Goal: Task Accomplishment & Management: Manage account settings

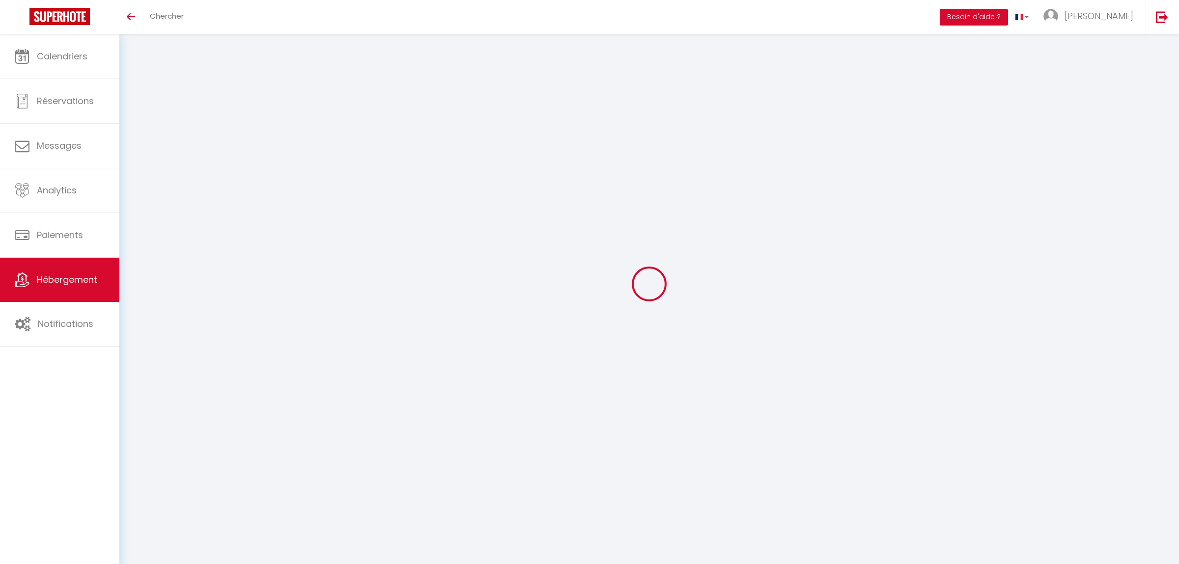
select select "en"
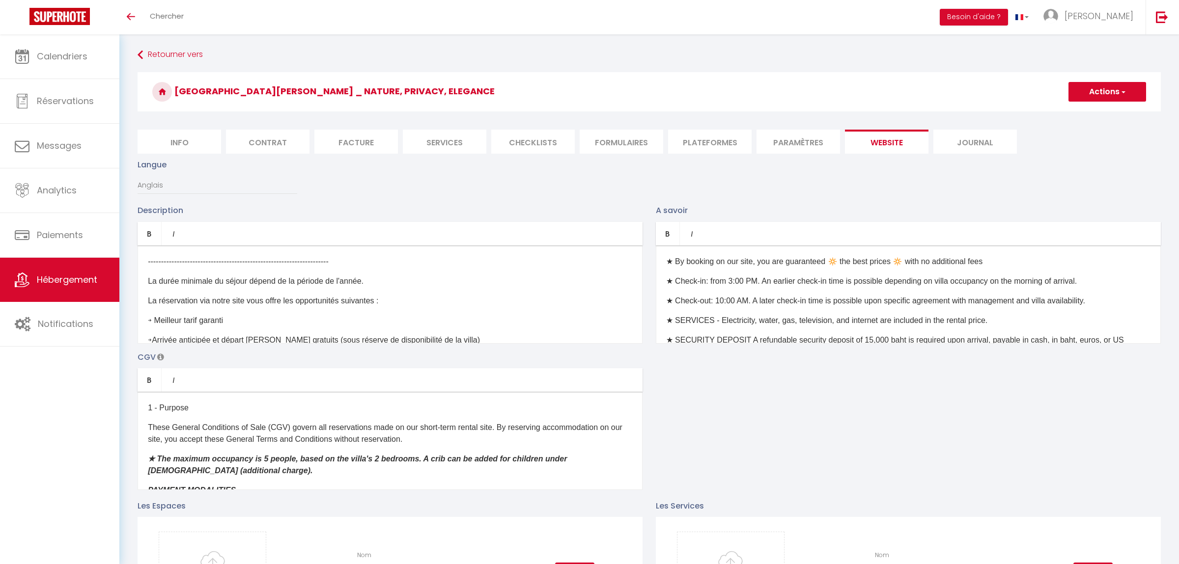
scroll to position [131, 0]
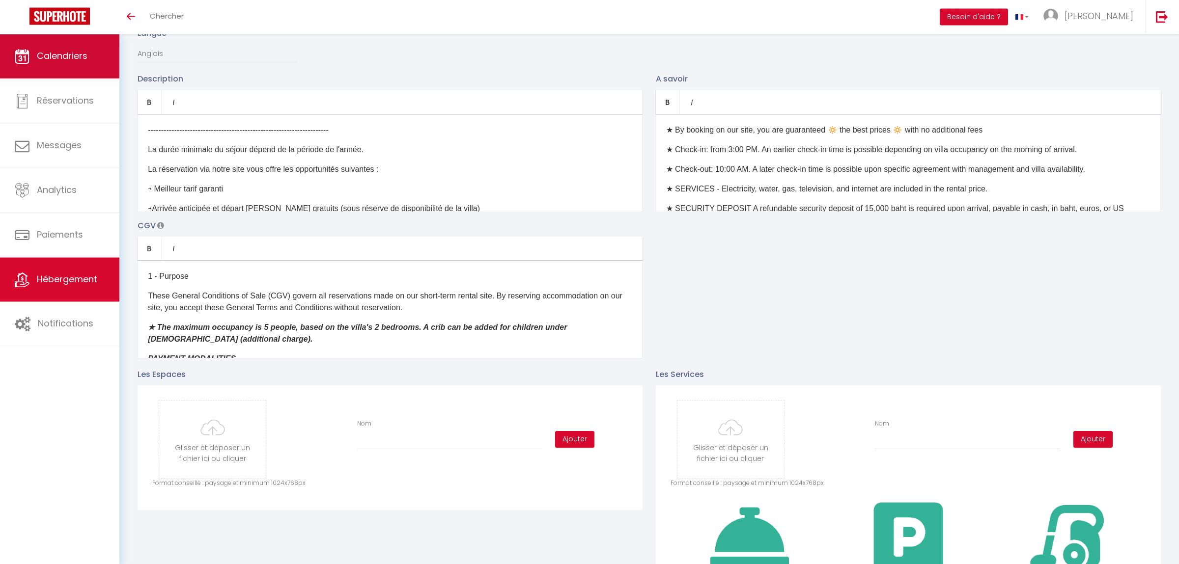
click at [68, 67] on link "Calendriers" at bounding box center [59, 56] width 119 height 44
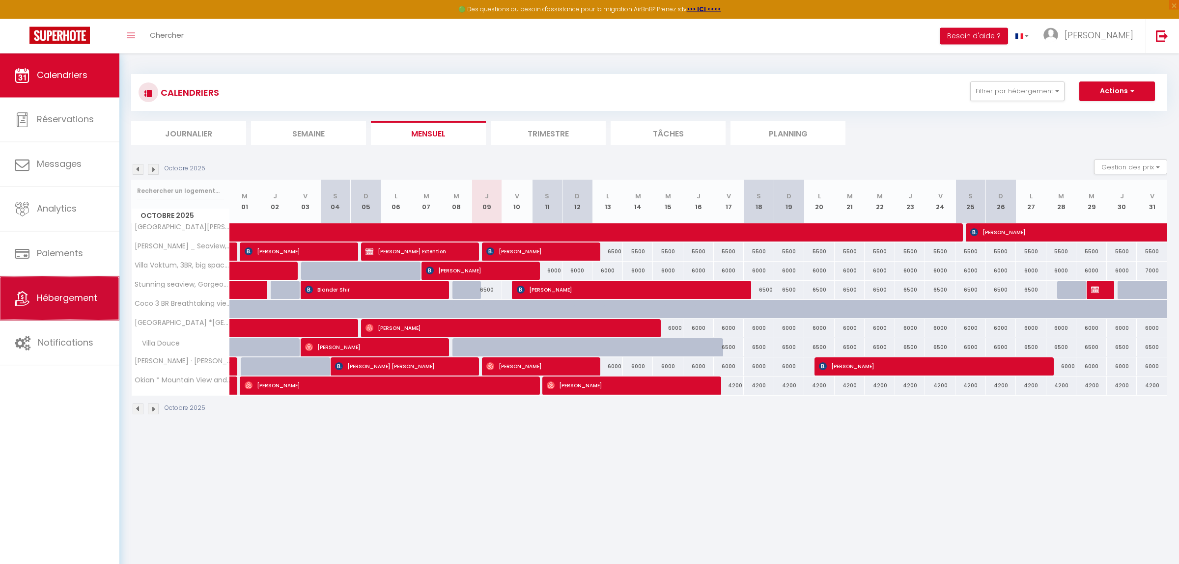
click at [55, 288] on link "Hébergement" at bounding box center [59, 299] width 119 height 44
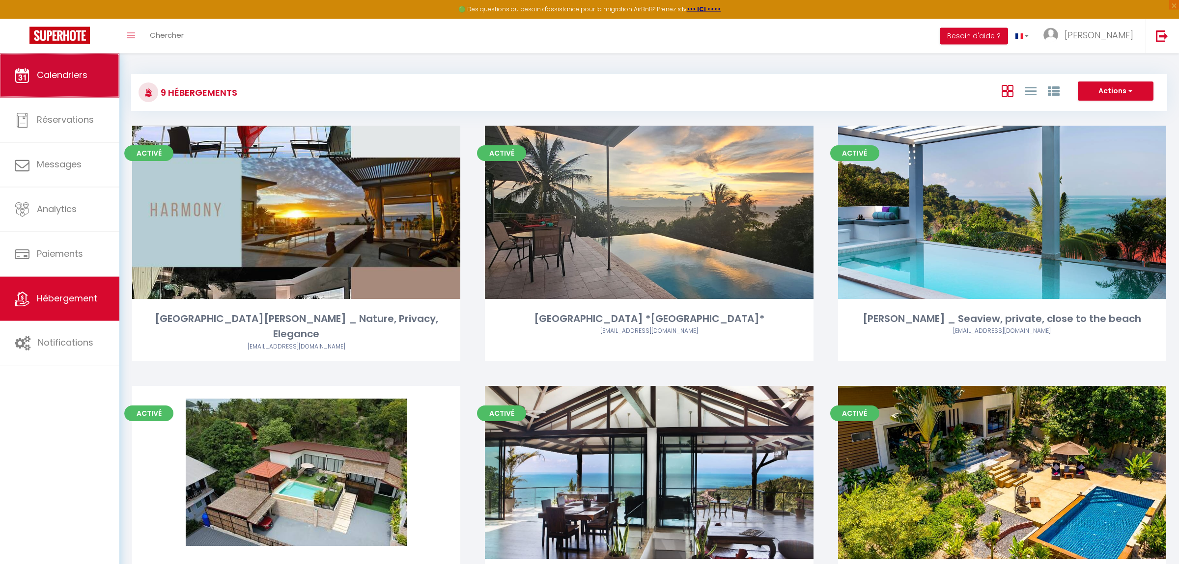
click at [51, 94] on link "Calendriers" at bounding box center [59, 76] width 119 height 44
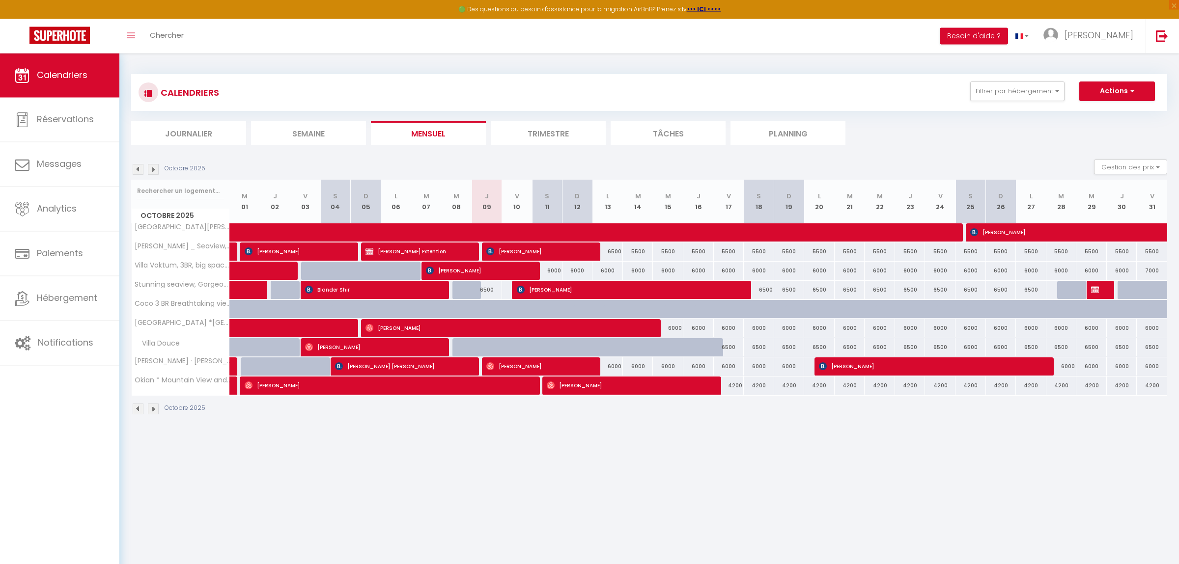
click at [157, 171] on img at bounding box center [153, 170] width 11 height 11
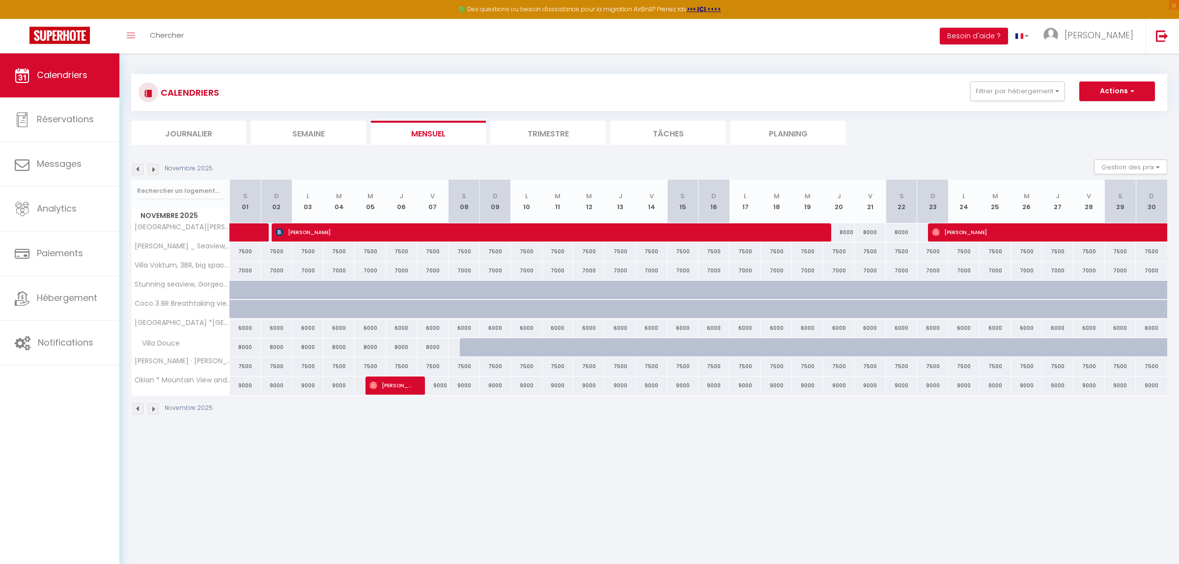
click at [156, 171] on img at bounding box center [153, 170] width 11 height 11
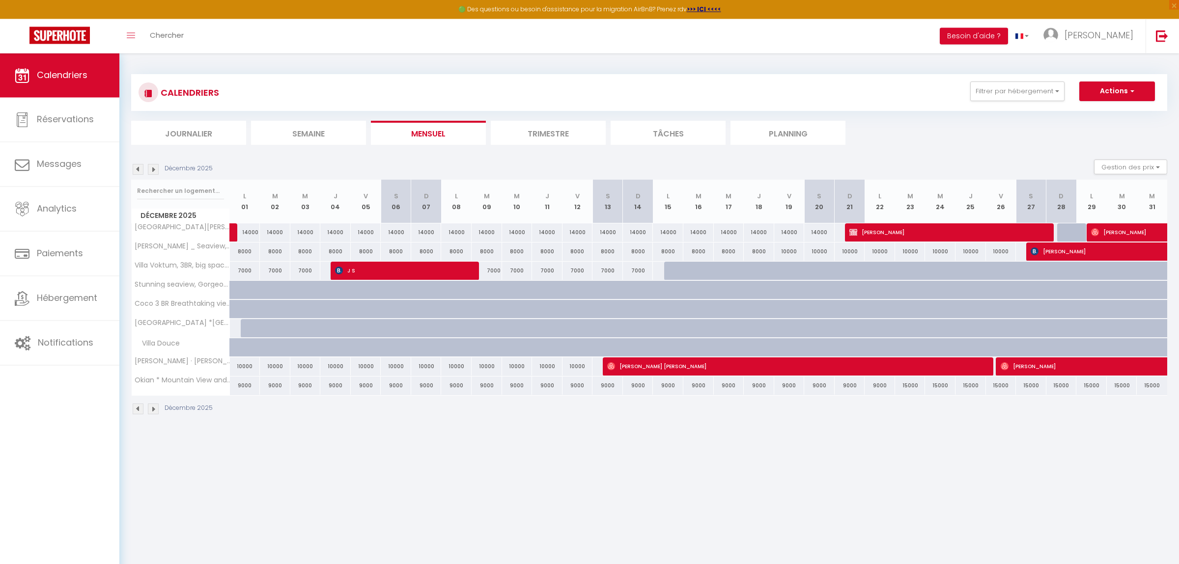
click at [156, 171] on img at bounding box center [153, 170] width 11 height 11
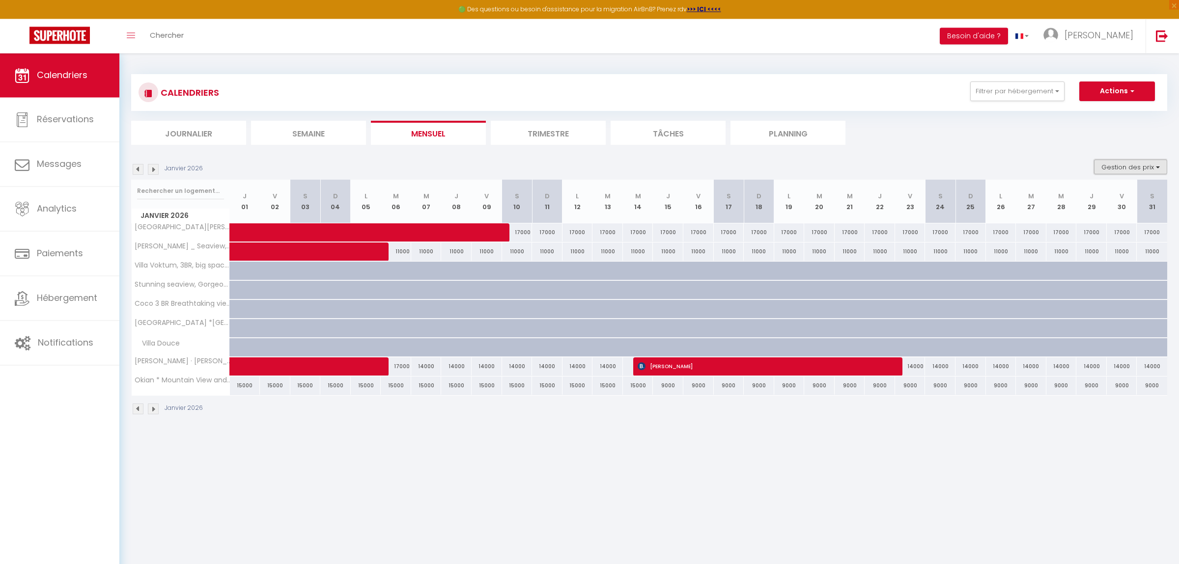
click at [1144, 163] on button "Gestion des prix" at bounding box center [1130, 167] width 73 height 15
click at [1100, 199] on input "Nb Nuits minimum" at bounding box center [1122, 198] width 88 height 10
checkbox input "true"
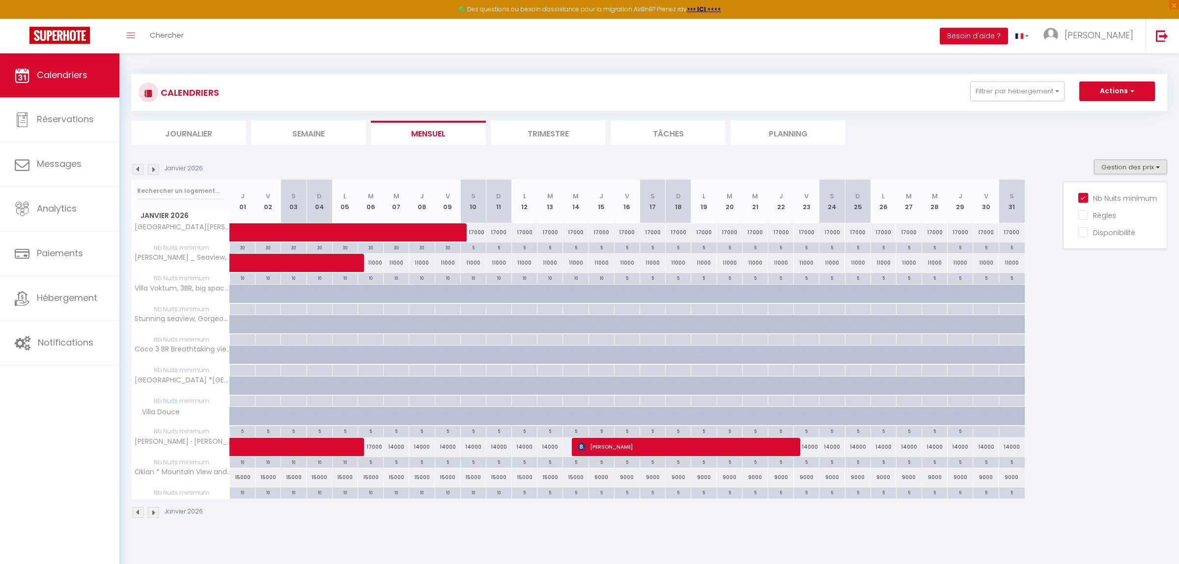
click at [476, 248] on div "5" at bounding box center [473, 247] width 25 height 9
type input "5"
type input "Sam 10 Janvier 2026"
type input "Dim 11 Janvier 2026"
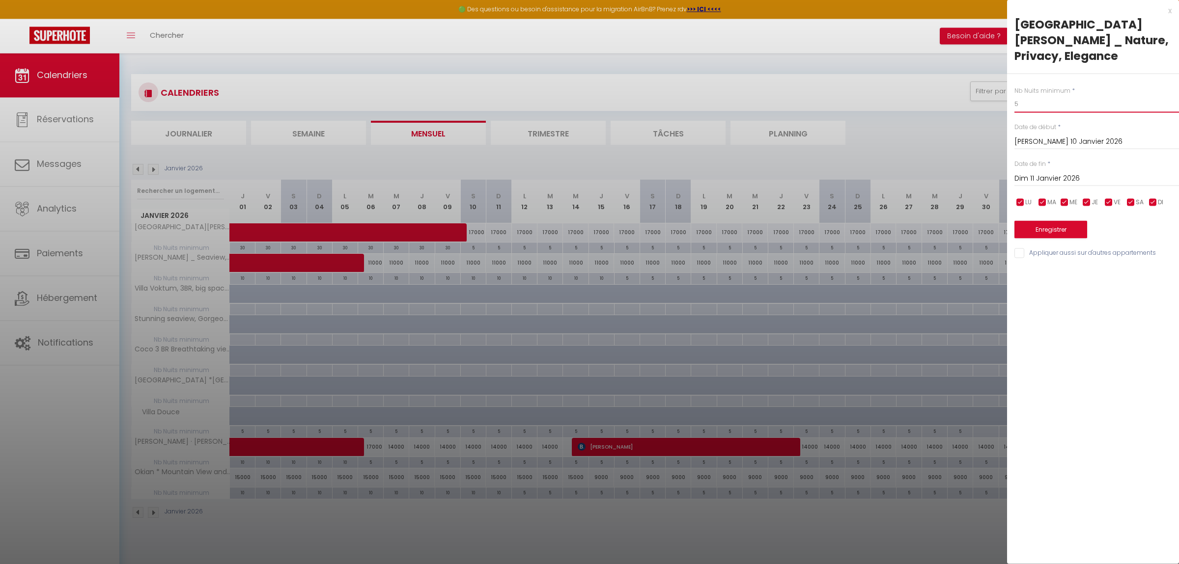
click at [1048, 95] on input "5" at bounding box center [1096, 104] width 165 height 18
click at [1053, 221] on button "Enregistrer" at bounding box center [1050, 230] width 73 height 18
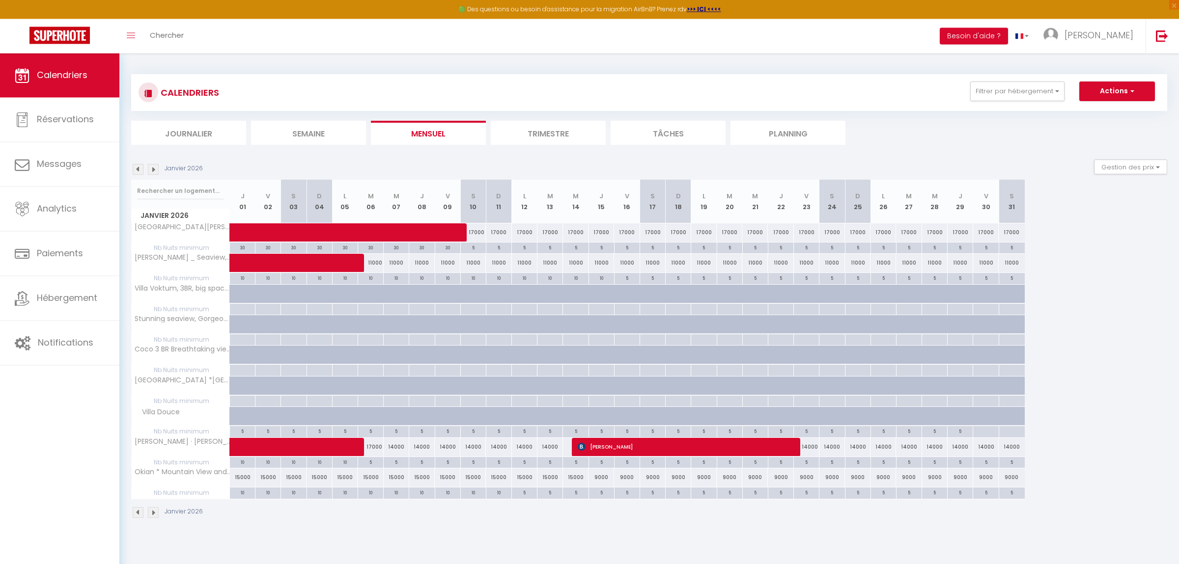
click at [452, 251] on div "30" at bounding box center [447, 247] width 25 height 9
type input "30"
type input "Ven 09 Janvier 2026"
type input "Sam 10 Janvier 2026"
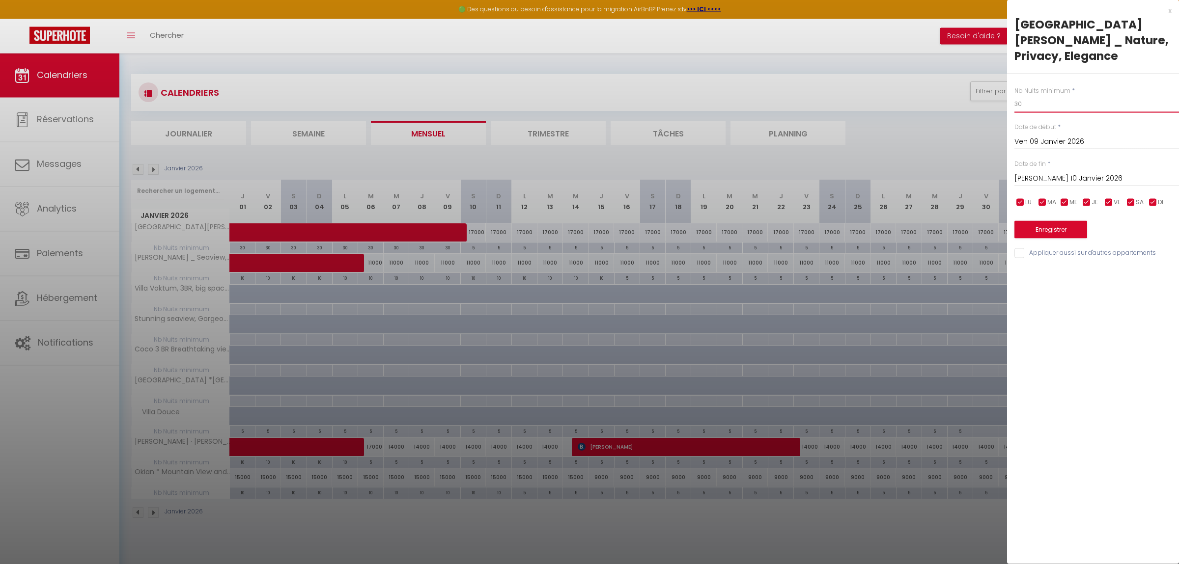
click at [1040, 95] on input "30" at bounding box center [1096, 104] width 165 height 18
type input "5"
click at [1057, 172] on input "Sam 10 Janvier 2026" at bounding box center [1096, 178] width 165 height 13
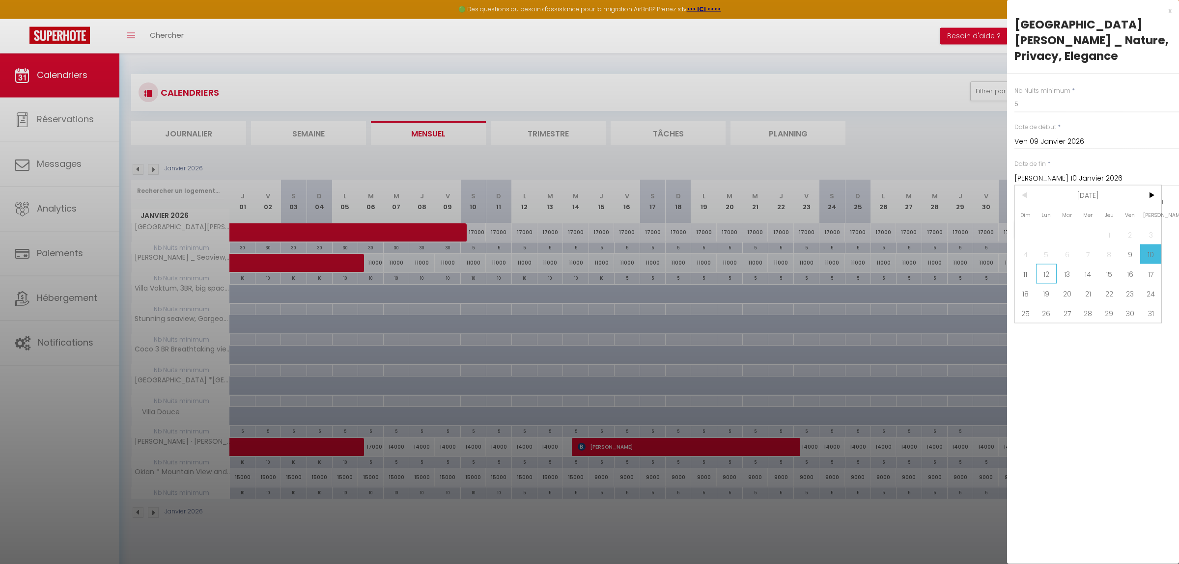
click at [1047, 264] on span "12" at bounding box center [1046, 274] width 21 height 20
type input "Lun 12 Janvier 2026"
click at [1034, 221] on button "Enregistrer" at bounding box center [1050, 230] width 73 height 18
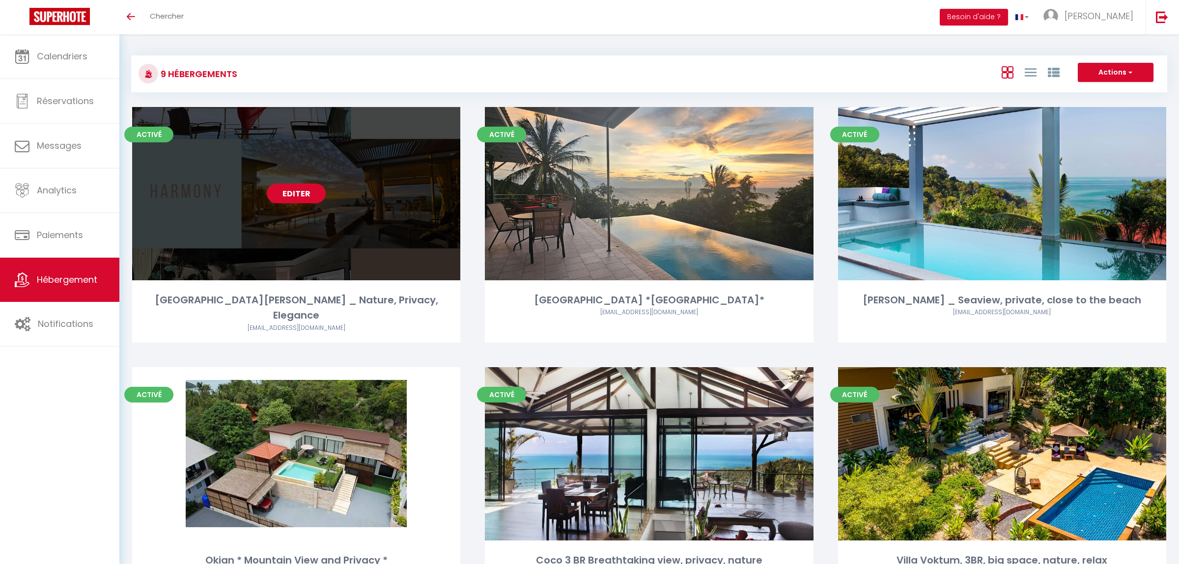
click at [312, 190] on link "Editer" at bounding box center [296, 194] width 59 height 20
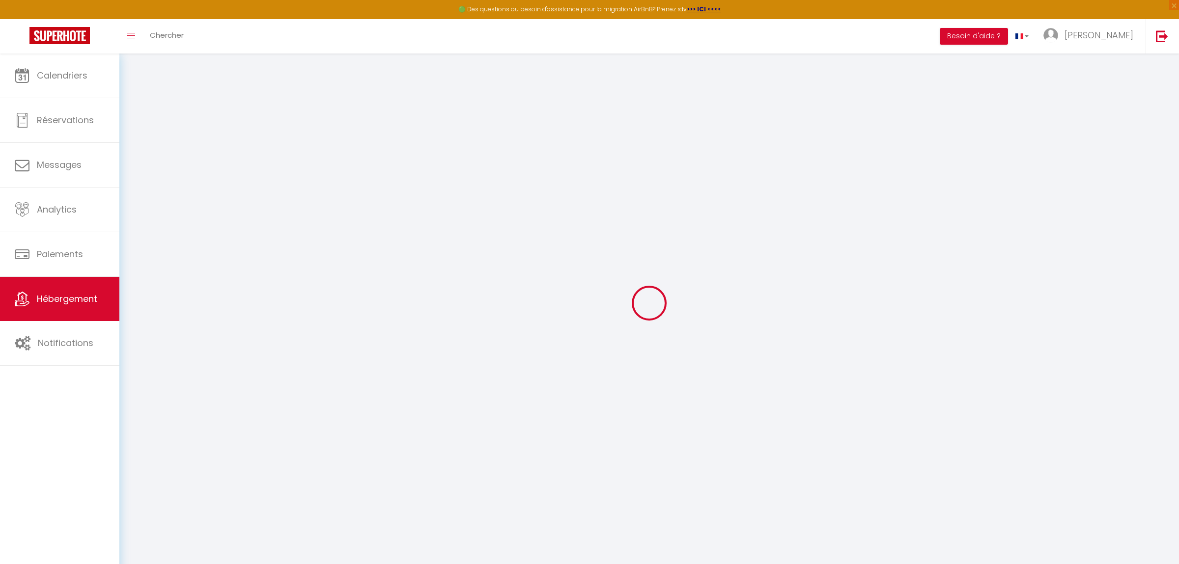
select select "+ 20 %"
select select "+ 31 %"
select select "+ 4 %"
select select "15:00"
select select
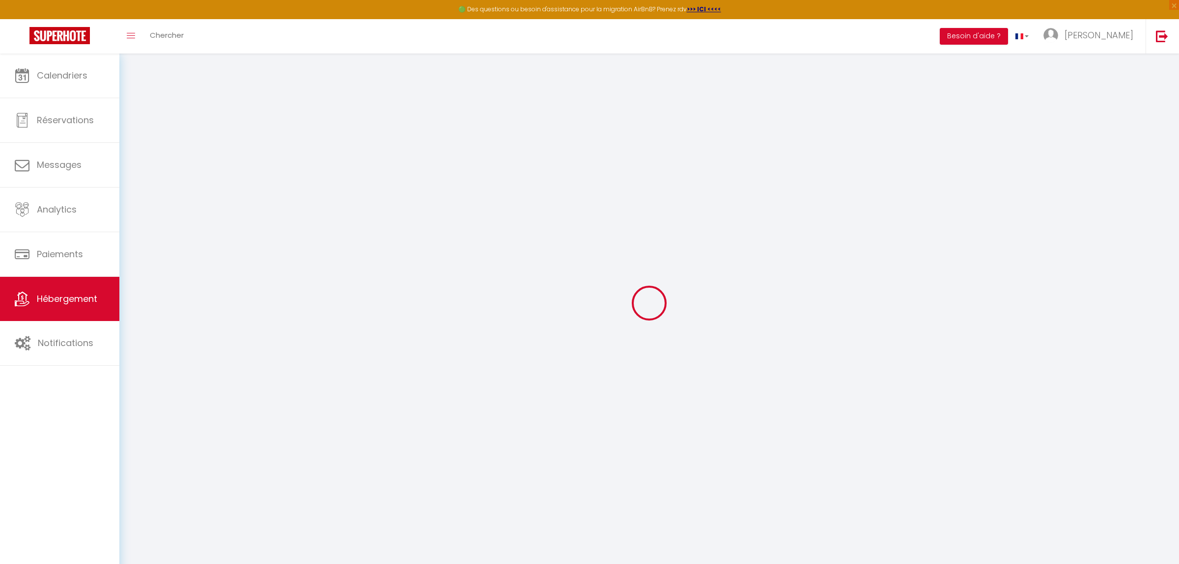
select select "10:00"
select select "30"
select select "120"
select select "4050-9872748"
select select
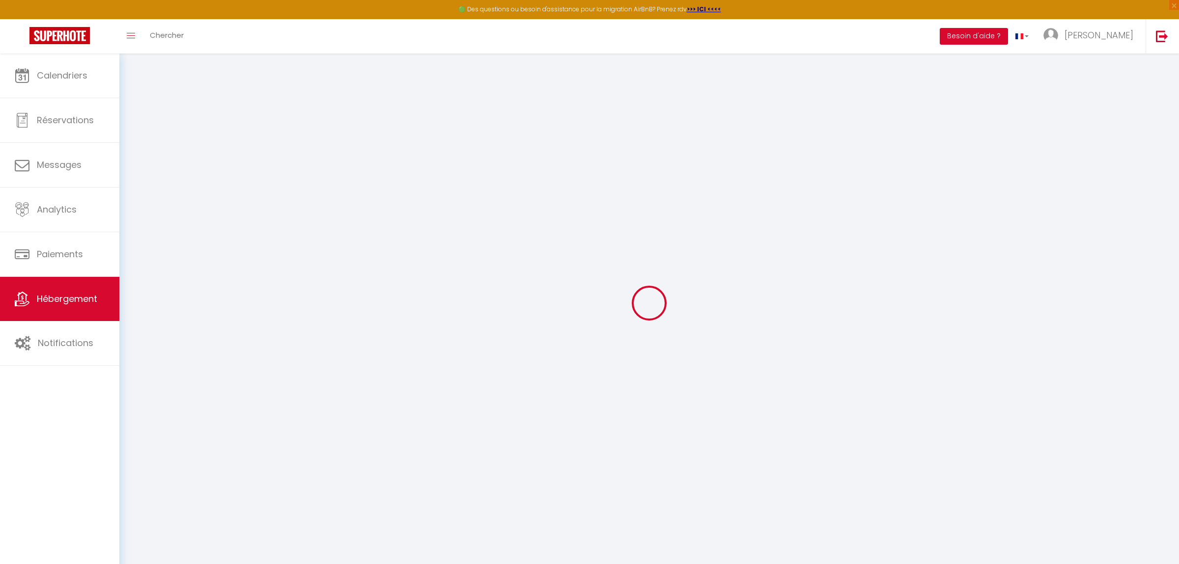
checkbox input "false"
select select "THB"
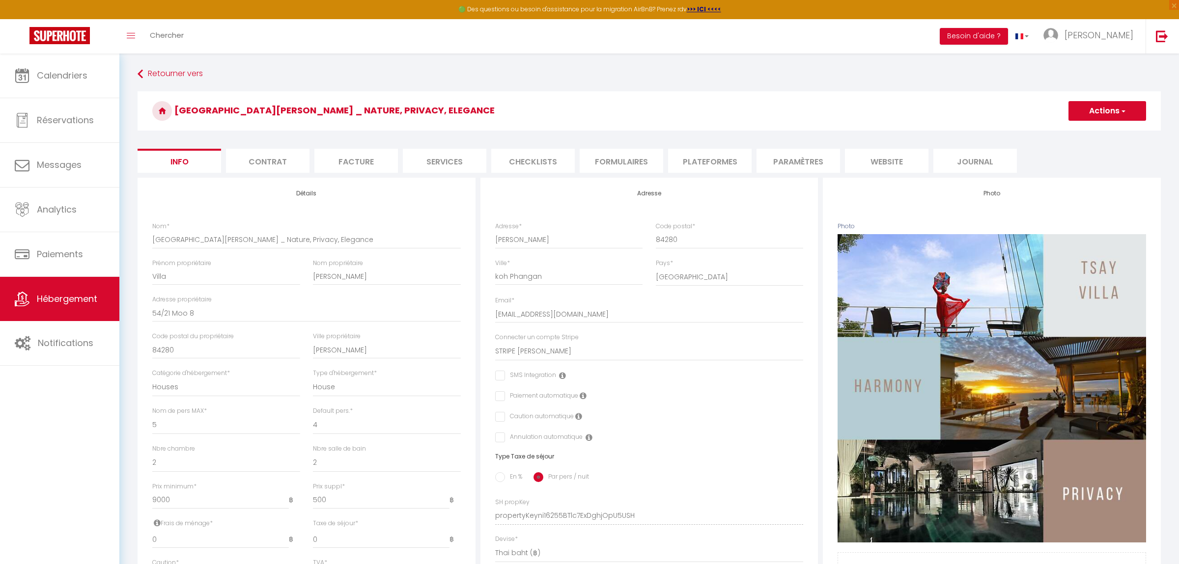
click at [891, 162] on li "website" at bounding box center [887, 161] width 84 height 24
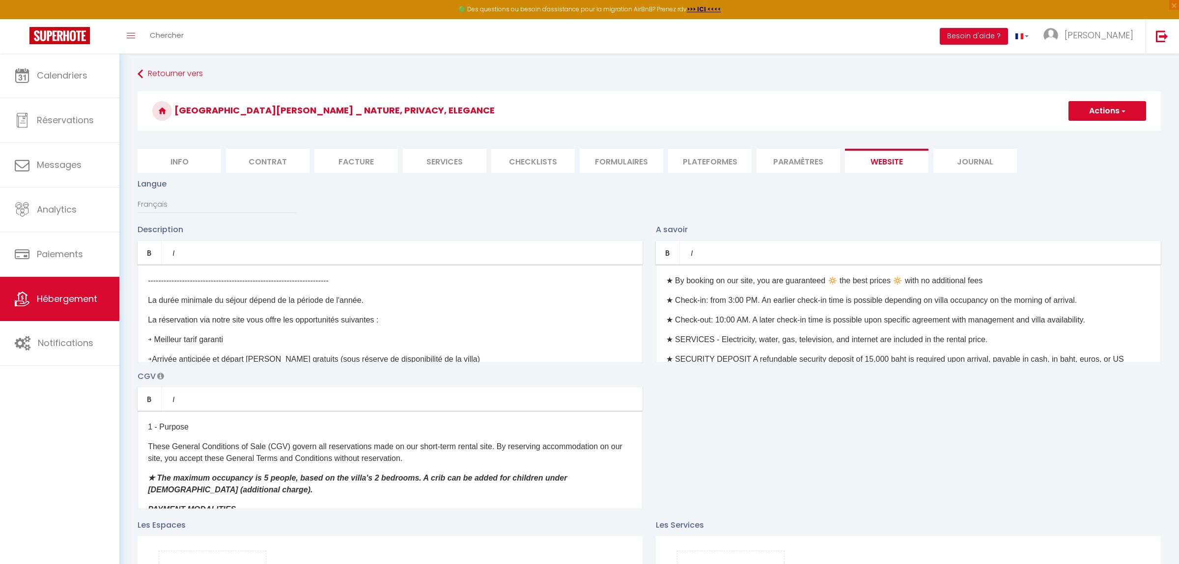
click at [796, 165] on li "Paramètres" at bounding box center [798, 161] width 84 height 24
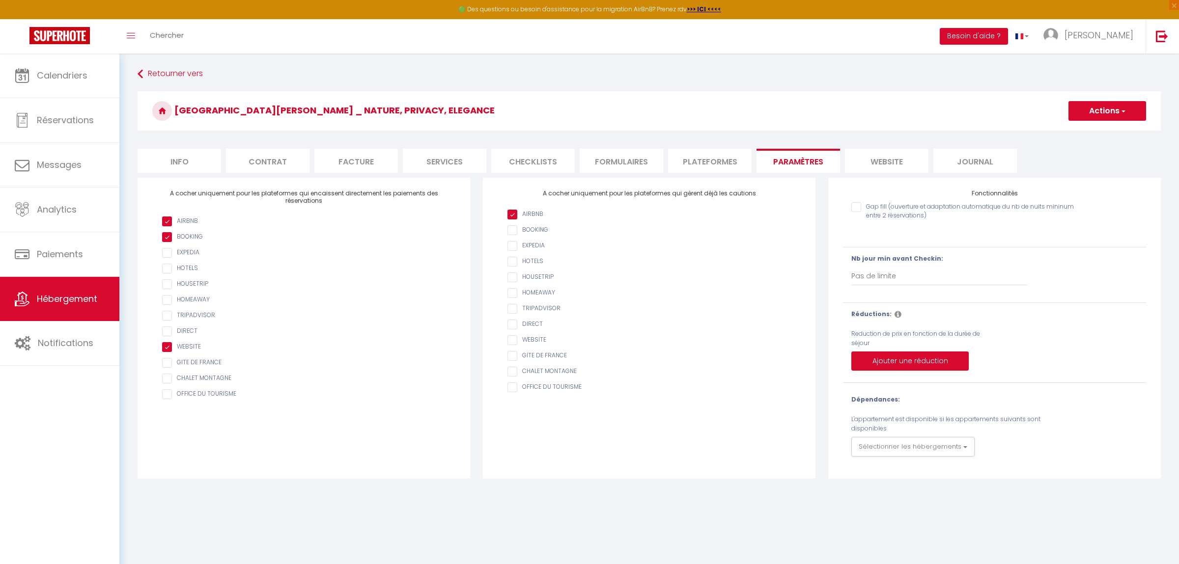
click at [899, 159] on li "website" at bounding box center [887, 161] width 84 height 24
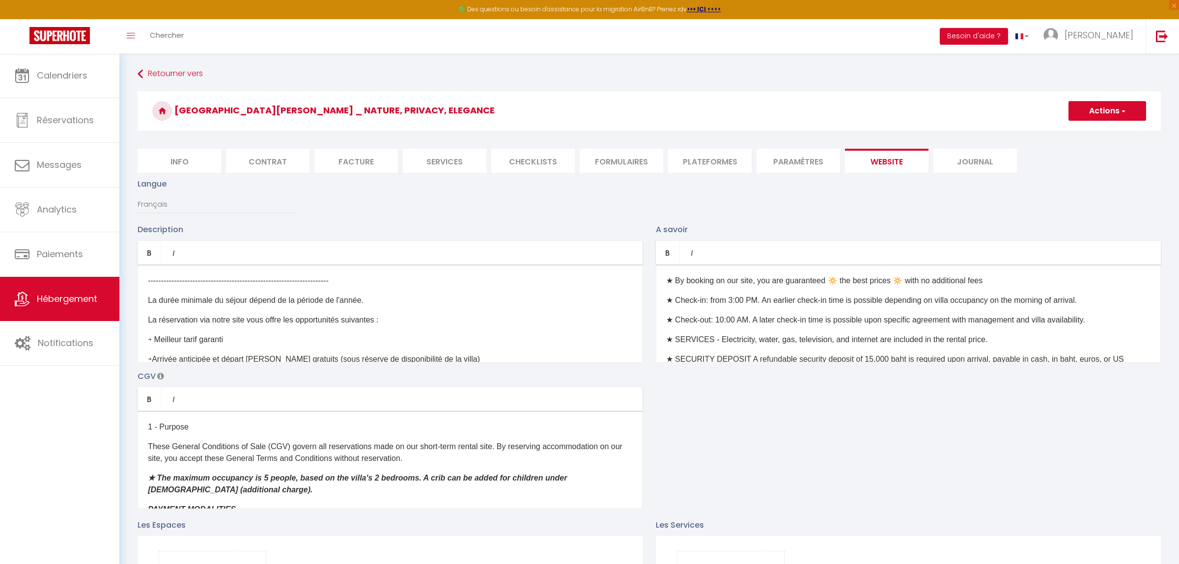
click at [712, 161] on li "Plateformes" at bounding box center [710, 161] width 84 height 24
select select
